Goal: Navigation & Orientation: Understand site structure

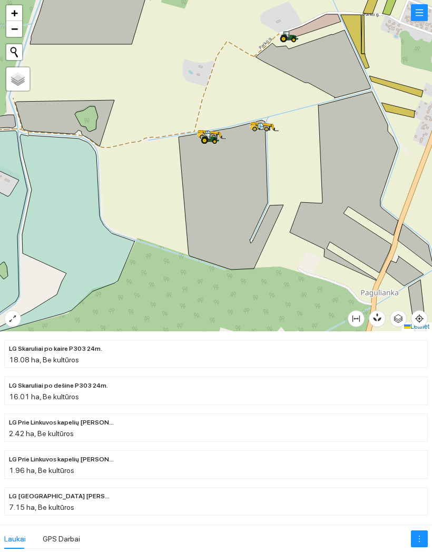
click at [213, 139] on icon at bounding box center [211, 137] width 18 height 8
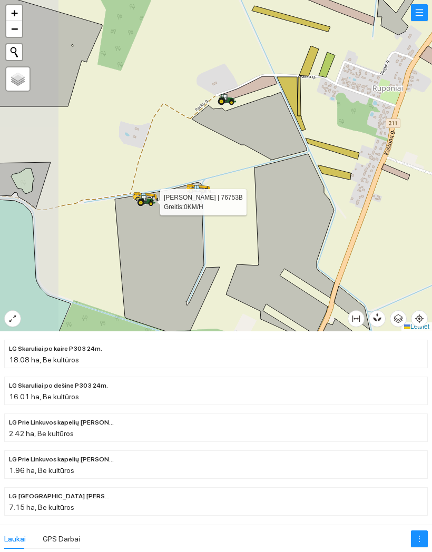
click at [226, 101] on icon at bounding box center [224, 97] width 5 height 6
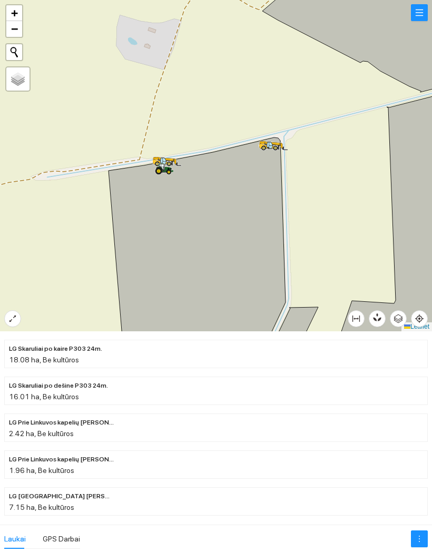
click at [271, 151] on icon at bounding box center [272, 146] width 29 height 10
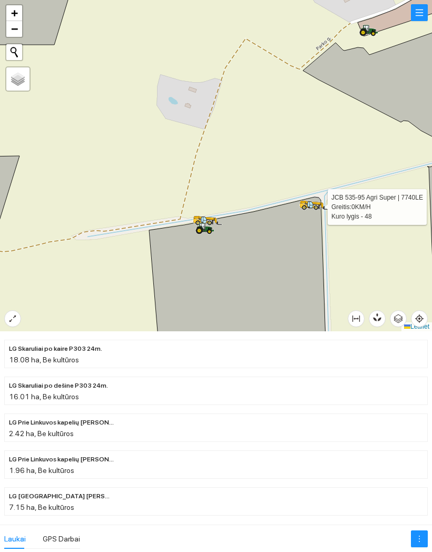
click at [206, 213] on div at bounding box center [207, 221] width 19 height 16
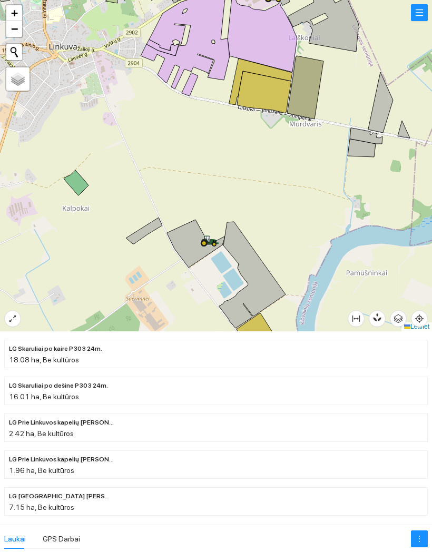
click at [212, 244] on icon at bounding box center [214, 244] width 5 height 5
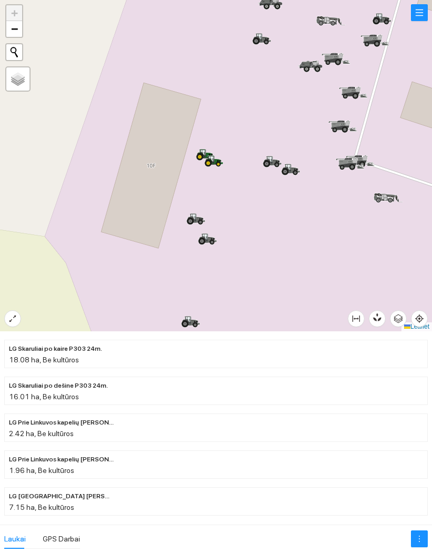
click at [216, 160] on icon at bounding box center [216, 160] width 5 height 1
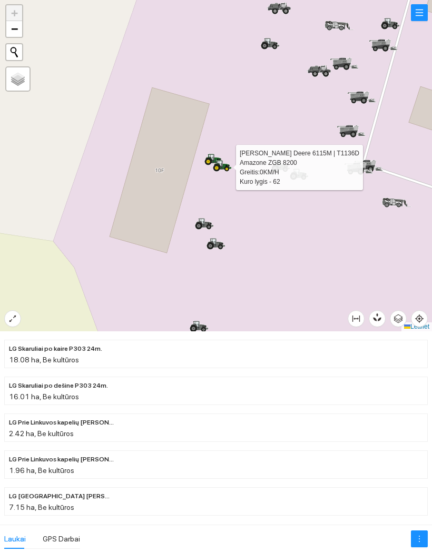
click at [211, 153] on div at bounding box center [213, 160] width 19 height 16
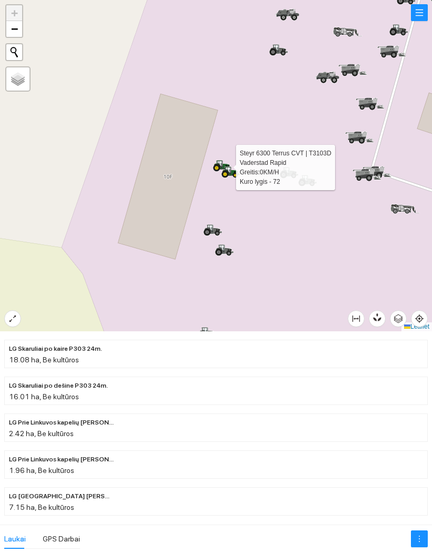
click at [212, 228] on icon at bounding box center [210, 228] width 5 height 6
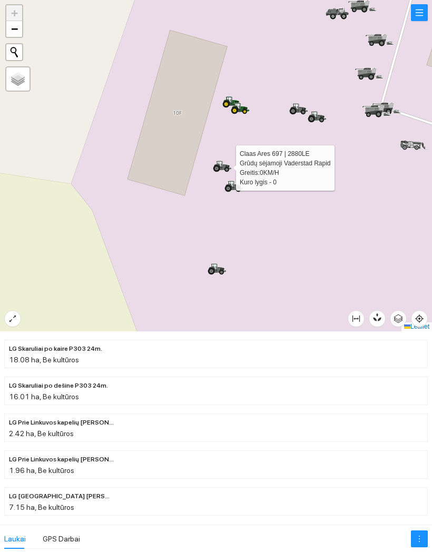
click at [231, 185] on icon at bounding box center [230, 184] width 5 height 7
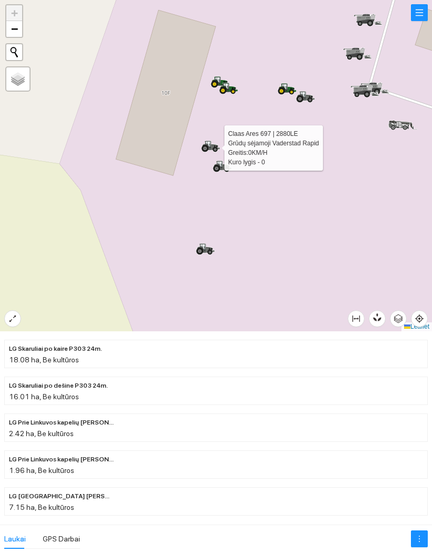
click at [203, 250] on icon at bounding box center [199, 250] width 7 height 7
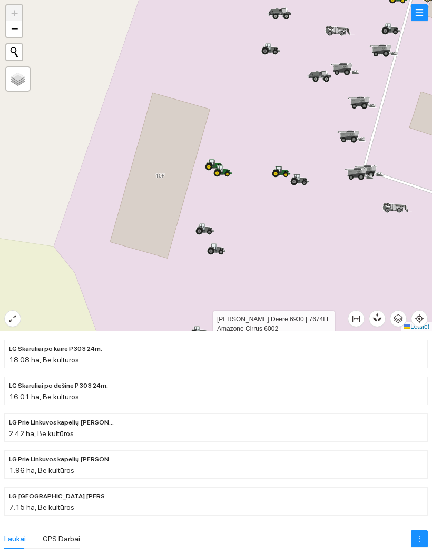
click at [280, 178] on div at bounding box center [281, 172] width 19 height 16
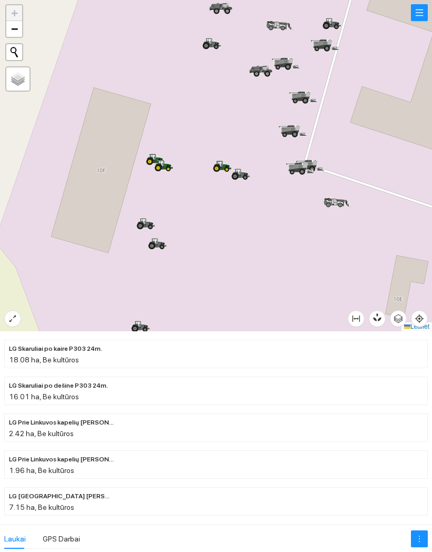
click at [267, 220] on div at bounding box center [216, 165] width 432 height 331
click at [241, 173] on icon at bounding box center [238, 172] width 5 height 6
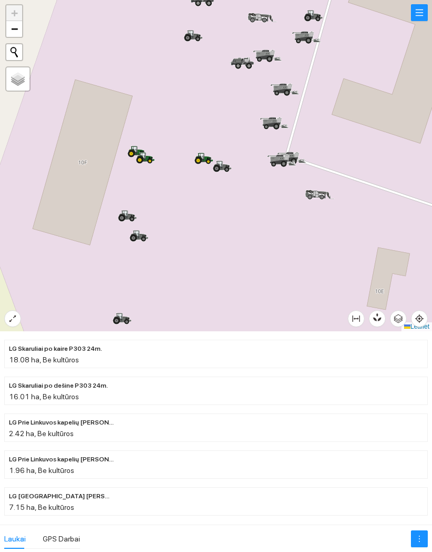
click at [247, 219] on div at bounding box center [216, 165] width 432 height 331
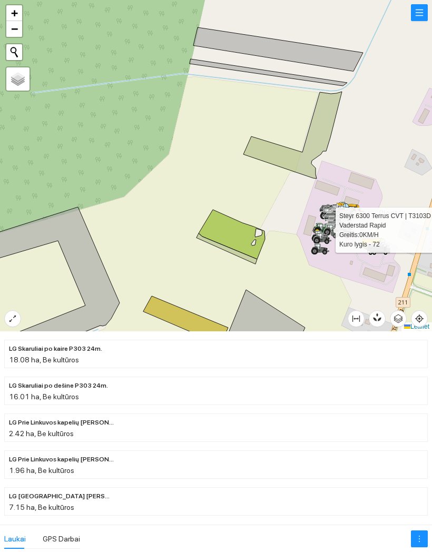
click at [372, 250] on icon at bounding box center [376, 246] width 19 height 7
